Goal: Task Accomplishment & Management: Use online tool/utility

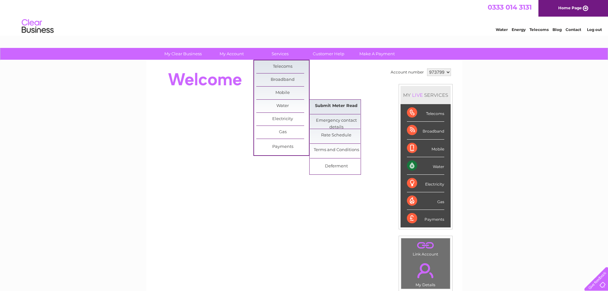
click at [345, 108] on link "Submit Meter Read" at bounding box center [336, 106] width 53 height 13
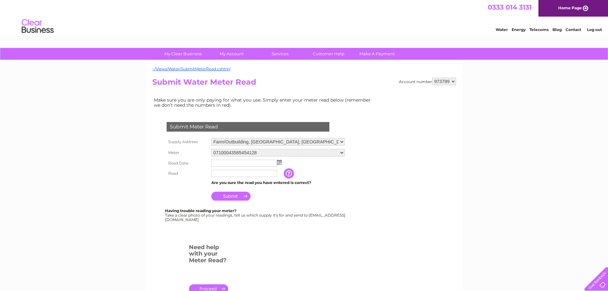
click at [235, 166] on input "text" at bounding box center [244, 163] width 66 height 7
click at [280, 164] on img at bounding box center [280, 162] width 5 height 5
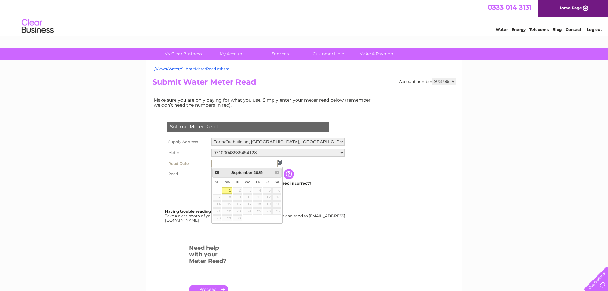
click at [227, 191] on link "1" at bounding box center [227, 190] width 10 height 6
type input "2025/09/01"
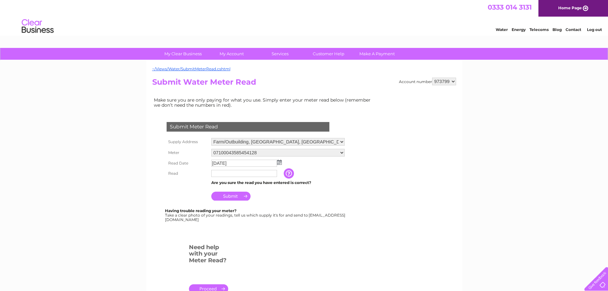
click at [238, 176] on input "text" at bounding box center [244, 173] width 66 height 7
type input "3162"
click at [227, 196] on input "Submit" at bounding box center [230, 196] width 39 height 9
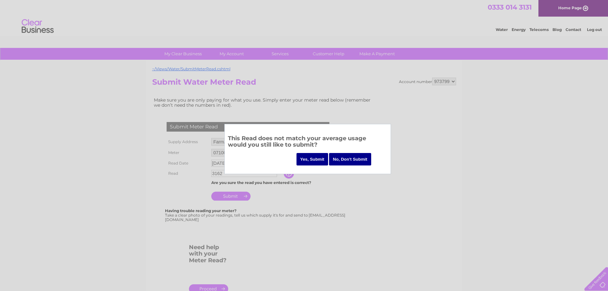
click at [355, 155] on input "No, Don't Submit" at bounding box center [350, 159] width 42 height 12
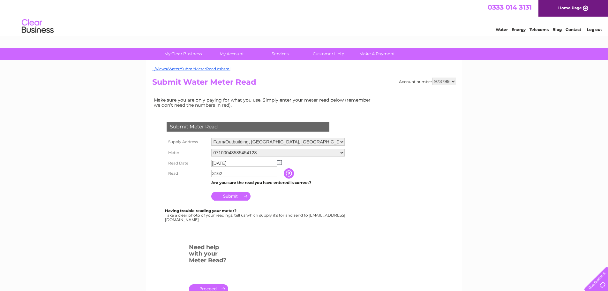
click at [240, 196] on input "Submit" at bounding box center [230, 196] width 39 height 9
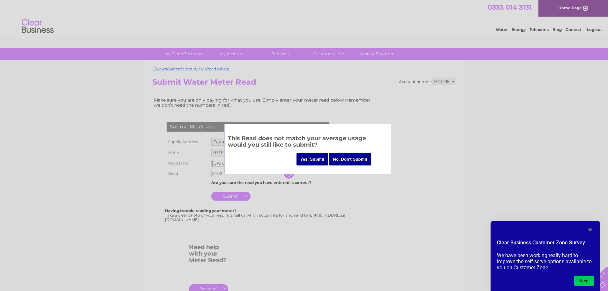
click at [308, 160] on input "Yes, Submit" at bounding box center [313, 159] width 32 height 12
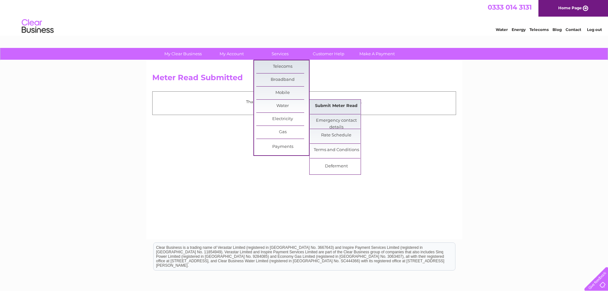
click at [342, 106] on link "Submit Meter Read" at bounding box center [336, 106] width 53 height 13
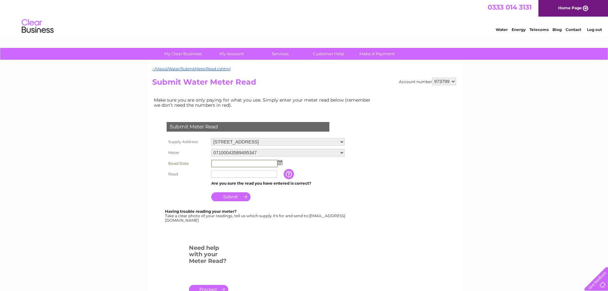
click at [255, 163] on input "text" at bounding box center [244, 164] width 66 height 8
click at [233, 172] on input "text" at bounding box center [244, 174] width 66 height 7
type input "3683"
click at [277, 163] on input "text" at bounding box center [244, 163] width 66 height 7
click at [279, 163] on img at bounding box center [280, 162] width 5 height 5
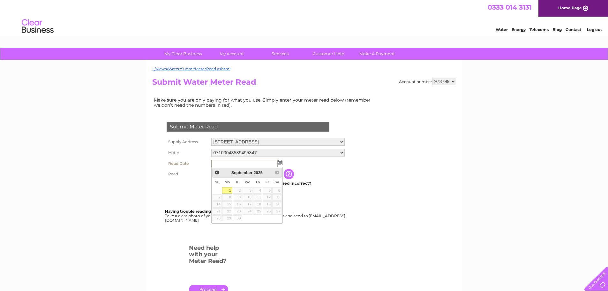
click at [227, 190] on link "1" at bounding box center [227, 190] width 10 height 6
type input "2025/09/01"
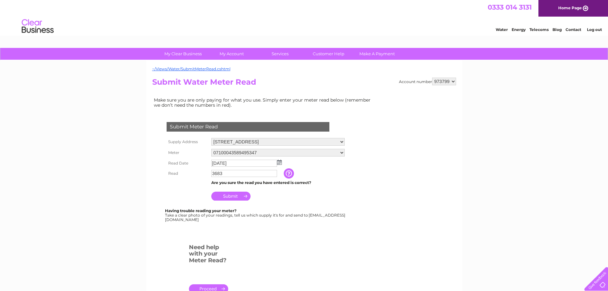
click at [242, 200] on input "Submit" at bounding box center [230, 196] width 39 height 9
